Goal: Book appointment/travel/reservation

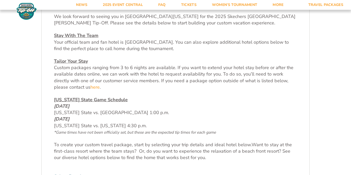
scroll to position [164, 0]
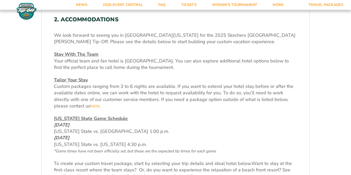
click at [83, 54] on u "Stay With The Team" at bounding box center [76, 54] width 44 height 6
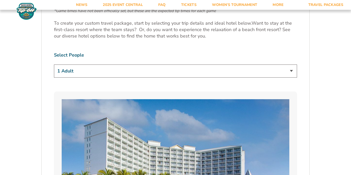
scroll to position [318, 0]
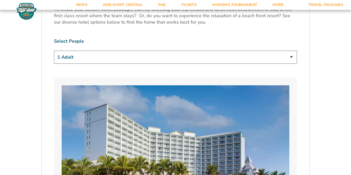
click at [82, 57] on select "1 Adult 2 Adults 3 Adults 4 Adults 2 Adults + 1 Child 2 Adults + 2 Children 2 A…" at bounding box center [175, 57] width 243 height 13
select select "2 Adults + 2 Children"
click at [54, 51] on select "1 Adult 2 Adults 3 Adults 4 Adults 2 Adults + 1 Child 2 Adults + 2 Children 2 A…" at bounding box center [175, 57] width 243 height 13
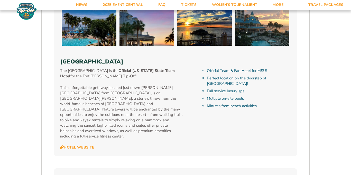
scroll to position [564, 0]
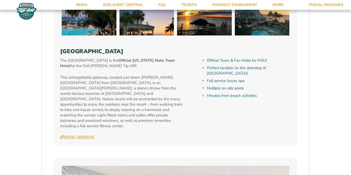
click at [77, 135] on link "Hotel Website" at bounding box center [77, 137] width 34 height 5
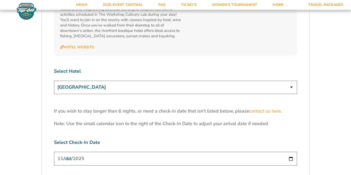
scroll to position [1561, 0]
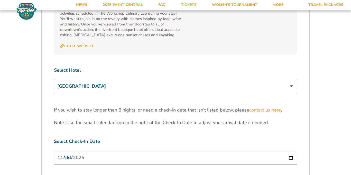
click at [293, 80] on select "[GEOGRAPHIC_DATA] [GEOGRAPHIC_DATA] [GEOGRAPHIC_DATA], Autograph Collection" at bounding box center [175, 86] width 243 height 13
click at [54, 80] on select "[GEOGRAPHIC_DATA] [GEOGRAPHIC_DATA] [GEOGRAPHIC_DATA], Autograph Collection" at bounding box center [175, 86] width 243 height 13
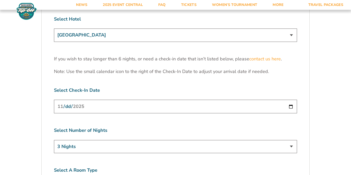
scroll to position [1612, 0]
click at [99, 99] on input "[DATE]" at bounding box center [175, 106] width 243 height 14
click at [291, 99] on input "[DATE]" at bounding box center [175, 106] width 243 height 14
click at [272, 87] on label "Select Check-In Date" at bounding box center [175, 90] width 243 height 6
click at [246, 140] on select "3 Nights 4 Nights 5 Nights 6 Nights" at bounding box center [175, 146] width 243 height 13
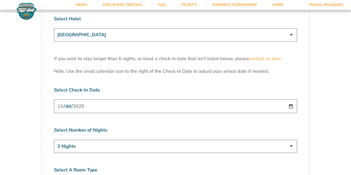
select select "4 Nights"
click at [54, 140] on select "3 Nights 4 Nights 5 Nights 6 Nights" at bounding box center [175, 146] width 243 height 13
click at [143, 127] on label "Select Number of Nights" at bounding box center [175, 130] width 243 height 6
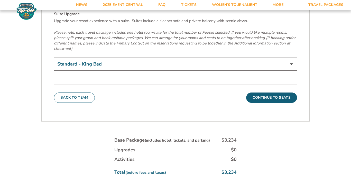
scroll to position [1818, 0]
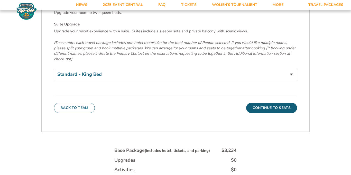
click at [126, 68] on select "Standard - King Bed Two Queen Beds - Upgrade (+$15 per night) Suite Upgrade (+$…" at bounding box center [175, 74] width 243 height 13
select select "Two Queen Beds - Upgrade"
click at [54, 68] on select "Standard - King Bed Two Queen Beds - Upgrade (+$15 per night) Suite Upgrade (+$…" at bounding box center [175, 74] width 243 height 13
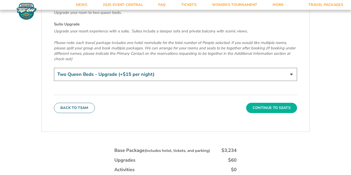
click at [260, 103] on button "Continue To Seats" at bounding box center [271, 108] width 51 height 10
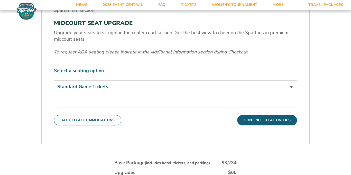
scroll to position [213, 0]
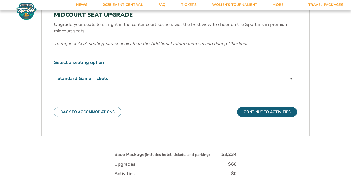
click at [236, 83] on select "Standard Game Tickets Midcourt Seat Upgrade (+$140 per person)" at bounding box center [175, 78] width 243 height 13
click at [231, 111] on div "Back To Accommodations Continue To Activities" at bounding box center [175, 108] width 243 height 18
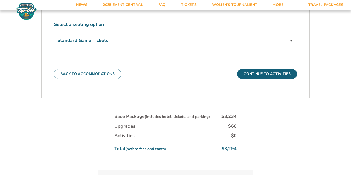
scroll to position [244, 0]
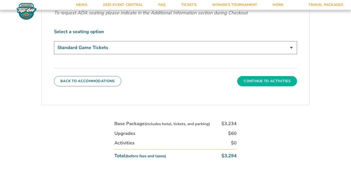
click at [256, 84] on button "Continue To Activities" at bounding box center [267, 81] width 60 height 10
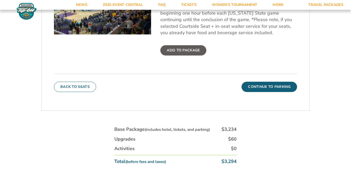
scroll to position [237, 0]
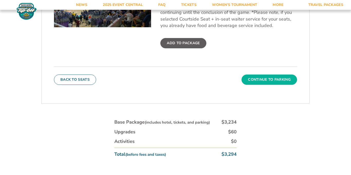
click at [269, 82] on button "Continue To Parking" at bounding box center [268, 79] width 55 height 10
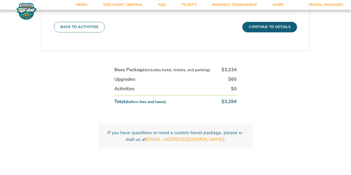
scroll to position [206, 0]
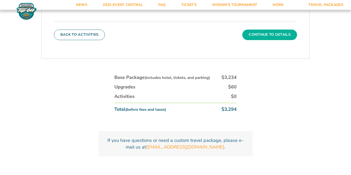
click at [274, 36] on button "Continue To Details" at bounding box center [269, 35] width 55 height 10
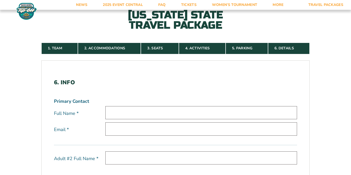
scroll to position [93, 0]
